Goal: Transaction & Acquisition: Purchase product/service

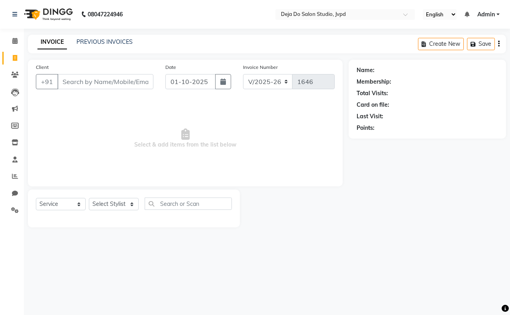
select select "7295"
select select "service"
click at [108, 200] on select "Select Stylist Aditi Admin [PERSON_NAME] [PERSON_NAME] Danish [PERSON_NAME] [PE…" at bounding box center [114, 204] width 50 height 12
select select "85552"
click at [89, 198] on select "Select Stylist Aditi Admin [PERSON_NAME] [PERSON_NAME] Danish [PERSON_NAME] [PE…" at bounding box center [114, 204] width 50 height 12
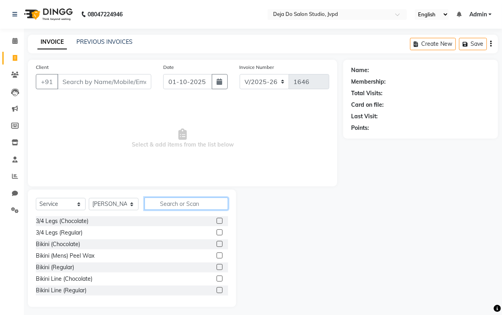
click at [171, 204] on input "text" at bounding box center [187, 204] width 84 height 12
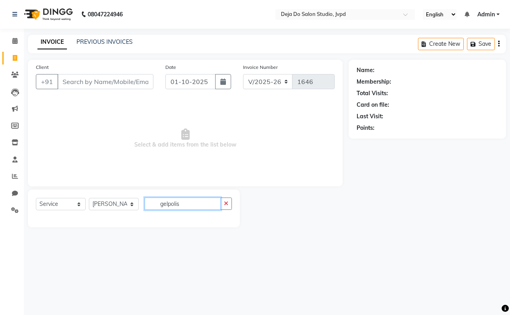
click at [208, 204] on input "gelpolis" at bounding box center [183, 204] width 76 height 12
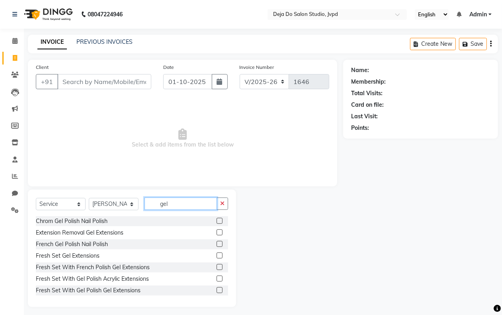
scroll to position [50, 0]
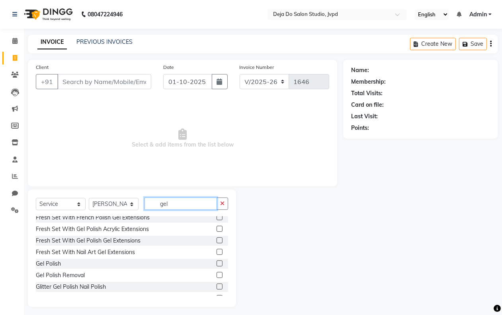
type input "gel"
click at [217, 263] on label at bounding box center [220, 264] width 6 height 6
click at [217, 263] on input "checkbox" at bounding box center [219, 263] width 5 height 5
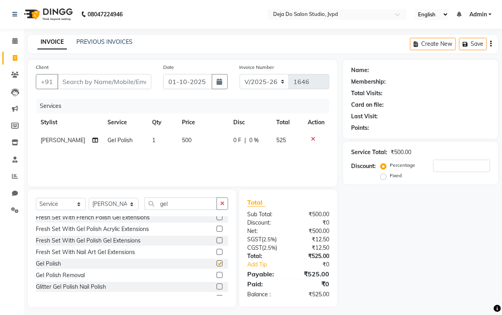
checkbox input "false"
click at [192, 142] on td "500" at bounding box center [203, 140] width 52 height 18
select select "85552"
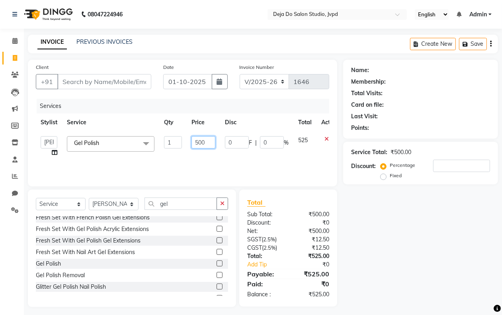
click at [211, 141] on input "500" at bounding box center [204, 142] width 24 height 12
type input "5"
type input "60"
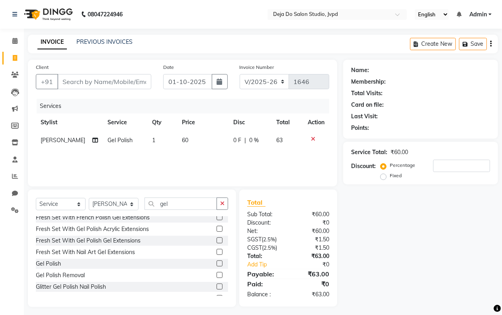
click at [416, 241] on div "Name: Membership: Total Visits: Card on file: Last Visit: Points: Service Total…" at bounding box center [423, 183] width 161 height 247
click at [120, 206] on select "Select Stylist Aditi Admin [PERSON_NAME] [PERSON_NAME] Danish [PERSON_NAME] [PE…" at bounding box center [114, 204] width 50 height 12
select select "62498"
click at [89, 198] on select "Select Stylist Aditi Admin [PERSON_NAME] [PERSON_NAME] Danish [PERSON_NAME] [PE…" at bounding box center [114, 204] width 50 height 12
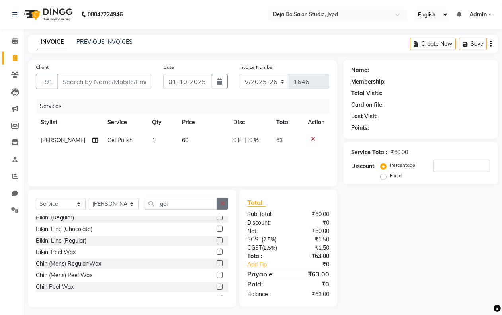
click at [220, 206] on icon "button" at bounding box center [222, 204] width 4 height 6
click at [175, 202] on input "text" at bounding box center [187, 204] width 84 height 12
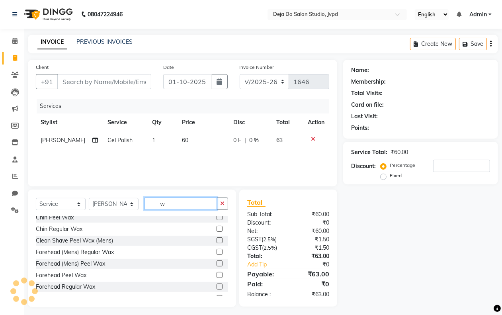
scroll to position [0, 0]
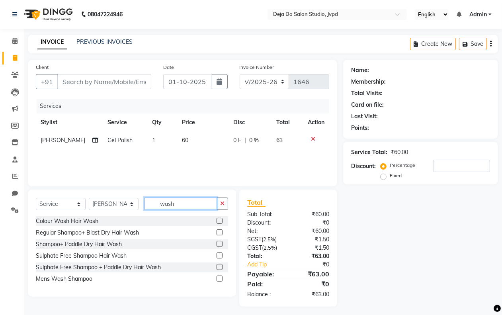
type input "wash"
click at [220, 233] on label at bounding box center [220, 232] width 6 height 6
click at [220, 233] on input "checkbox" at bounding box center [219, 232] width 5 height 5
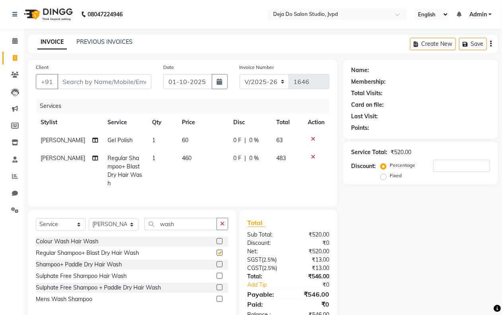
checkbox input "false"
click at [195, 156] on td "460" at bounding box center [203, 170] width 52 height 43
select select "62498"
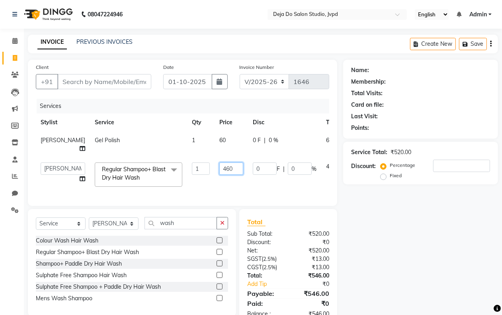
click at [220, 175] on input "460" at bounding box center [232, 169] width 24 height 12
type input "4"
type input "500"
click at [419, 231] on div "Name: Membership: Total Visits: Card on file: Last Visit: Points: Service Total…" at bounding box center [423, 193] width 161 height 267
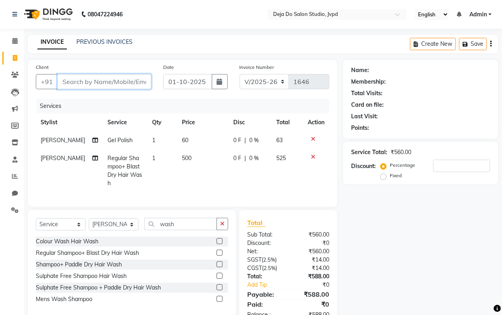
click at [112, 78] on input "Client" at bounding box center [104, 81] width 94 height 15
type input "8"
type input "0"
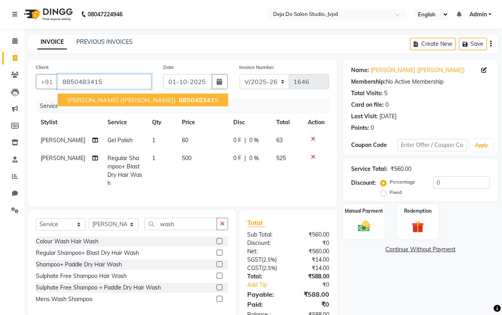
click at [107, 78] on input "8850483415" at bounding box center [104, 81] width 94 height 15
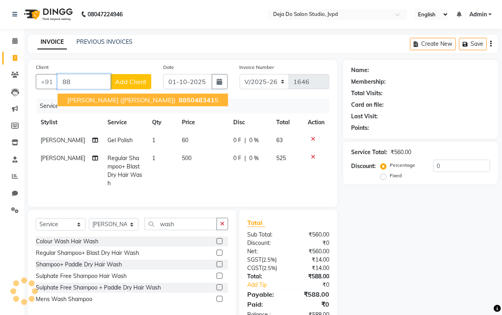
type input "8"
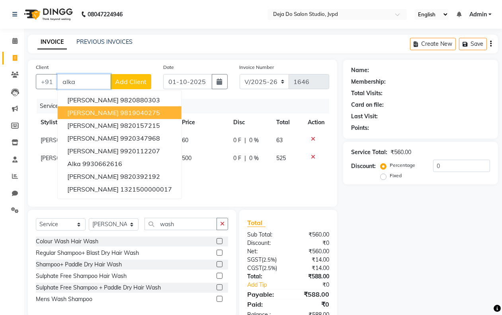
click at [110, 112] on span "[PERSON_NAME]" at bounding box center [92, 113] width 51 height 8
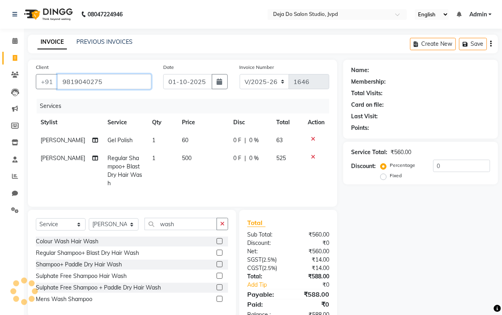
type input "9819040275"
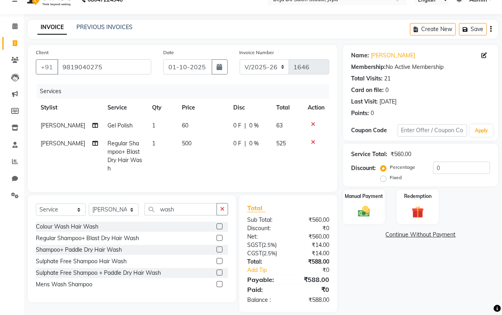
scroll to position [23, 0]
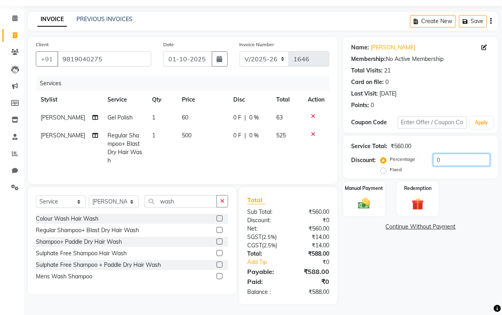
click at [466, 162] on input "0" at bounding box center [461, 160] width 57 height 12
type input "15"
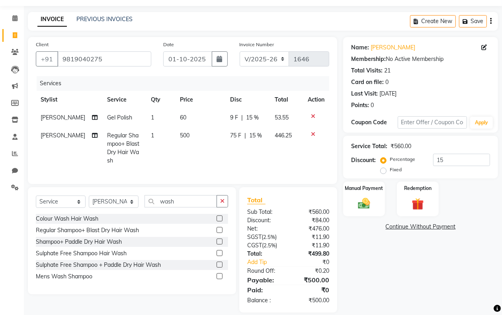
click at [425, 263] on div "Name: [PERSON_NAME] Membership: No Active Membership Total Visits: 21 Card on f…" at bounding box center [423, 175] width 161 height 276
click at [377, 268] on div "Name: [PERSON_NAME] Membership: No Active Membership Total Visits: 21 Card on f…" at bounding box center [423, 175] width 161 height 276
click at [377, 288] on div "Name: [PERSON_NAME] Membership: No Active Membership Total Visits: 21 Card on f…" at bounding box center [423, 175] width 161 height 276
click at [369, 206] on img at bounding box center [364, 203] width 20 height 14
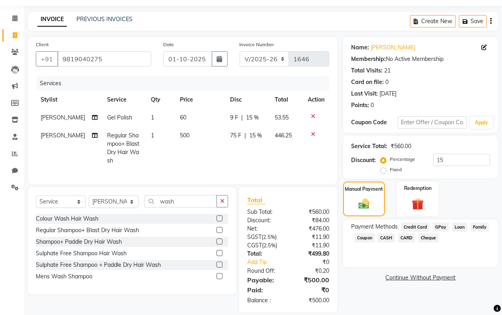
click at [441, 226] on span "GPay" at bounding box center [441, 227] width 16 height 9
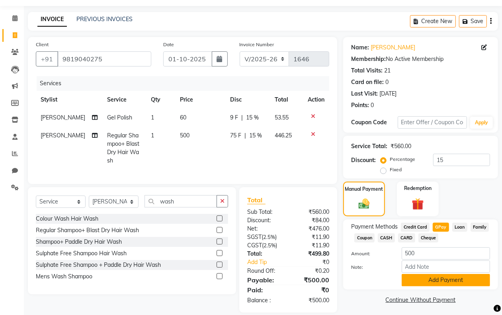
click at [443, 275] on button "Add Payment" at bounding box center [446, 280] width 88 height 12
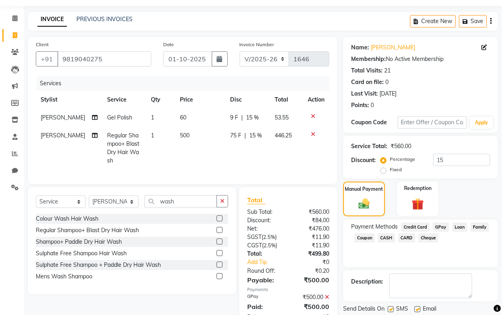
scroll to position [56, 0]
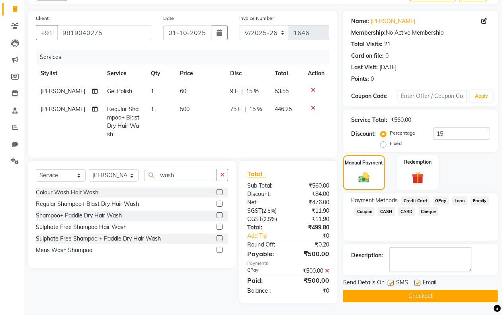
click at [431, 290] on button "Checkout" at bounding box center [420, 296] width 155 height 12
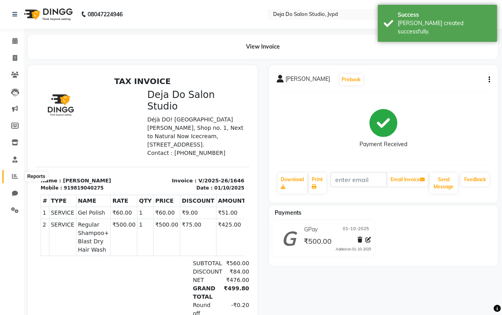
click at [13, 178] on icon at bounding box center [15, 176] width 6 height 6
